Goal: Information Seeking & Learning: Find specific fact

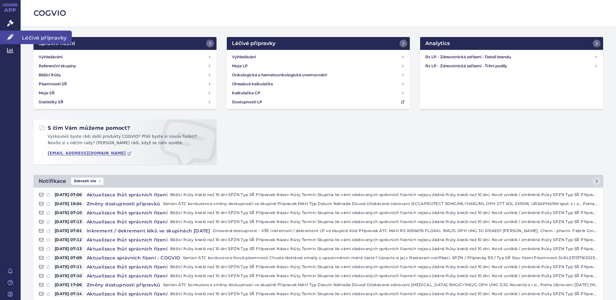
click at [14, 37] on link "Léčivé přípravky" at bounding box center [10, 38] width 21 height 14
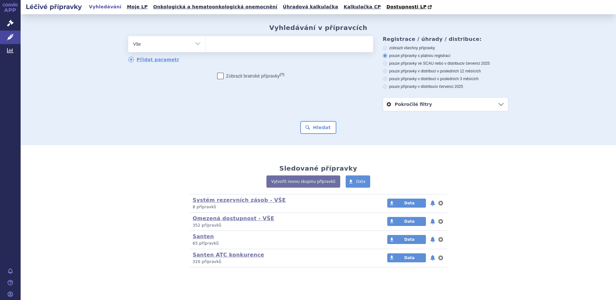
click at [219, 43] on ul at bounding box center [289, 43] width 167 height 14
click at [206, 43] on select at bounding box center [205, 44] width 0 height 16
type input "Ca"
type input "Cat"
type input "Cati"
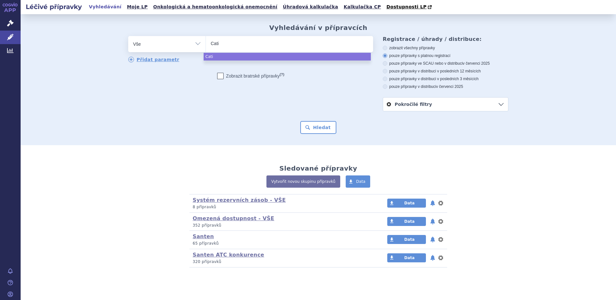
type input "Catio"
type input "Catiol"
type input "Catiola"
type input "Catiolan"
type input "Catiolanze"
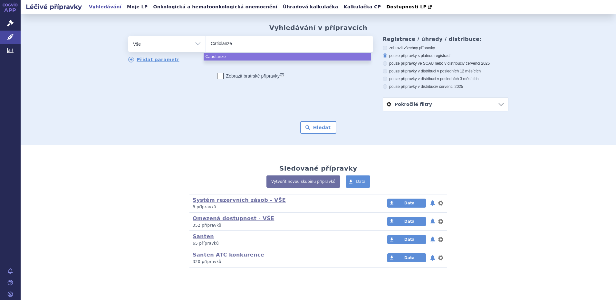
select select "Catiolanze"
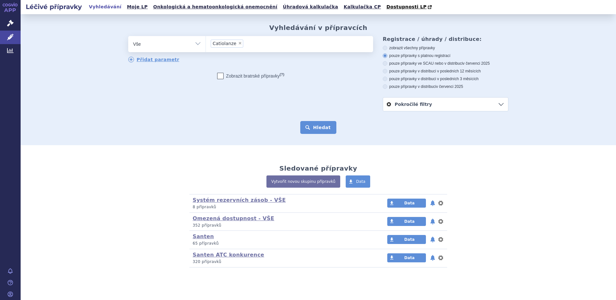
click at [319, 132] on button "Hledat" at bounding box center [318, 127] width 36 height 13
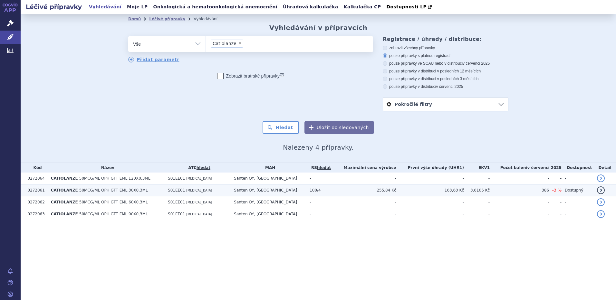
click at [231, 189] on td "S01EE01 [MEDICAL_DATA]" at bounding box center [198, 191] width 66 height 12
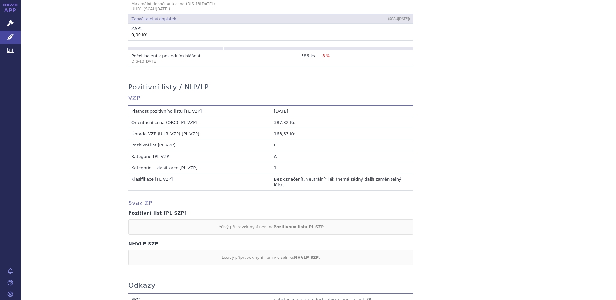
scroll to position [483, 0]
